Goal: Task Accomplishment & Management: Use online tool/utility

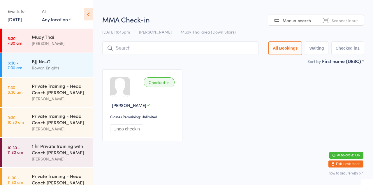
scroll to position [348, 0]
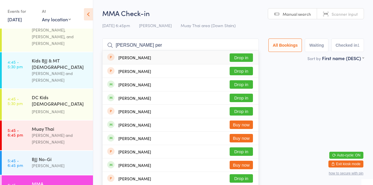
type input "[PERSON_NAME] per"
click at [245, 86] on button "Drop in" at bounding box center [240, 84] width 23 height 8
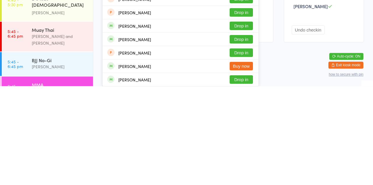
type input "[PERSON_NAME]"
click at [243, 180] on button "Drop in" at bounding box center [240, 178] width 23 height 8
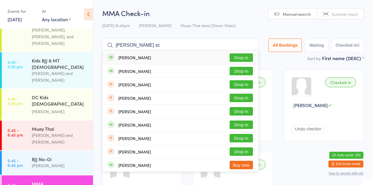
type input "[PERSON_NAME] sc"
click at [246, 72] on button "Drop in" at bounding box center [240, 71] width 23 height 8
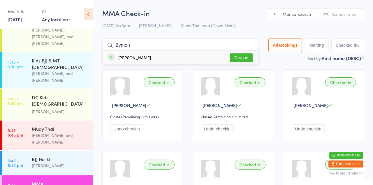
type input "Zymon"
click at [239, 59] on button "Drop in" at bounding box center [240, 57] width 23 height 8
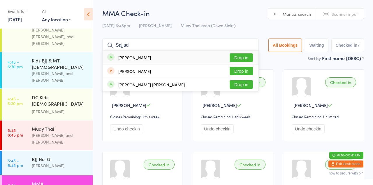
type input "Sajjad"
click at [241, 59] on button "Drop in" at bounding box center [240, 57] width 23 height 8
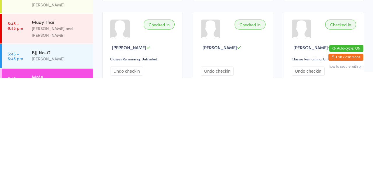
scroll to position [34, 0]
